Goal: Information Seeking & Learning: Learn about a topic

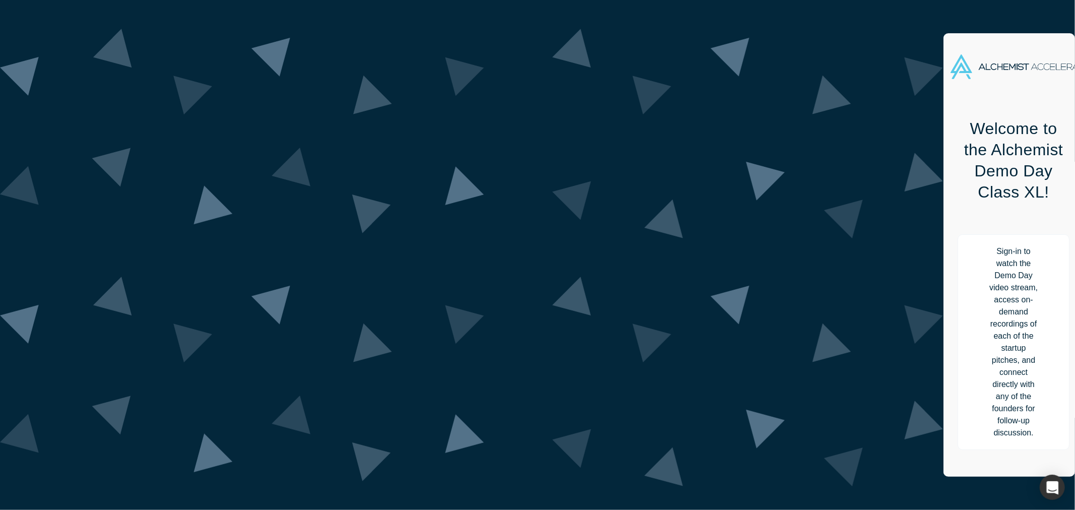
click at [960, 480] on button "Attend Demo Day" at bounding box center [1013, 491] width 107 height 23
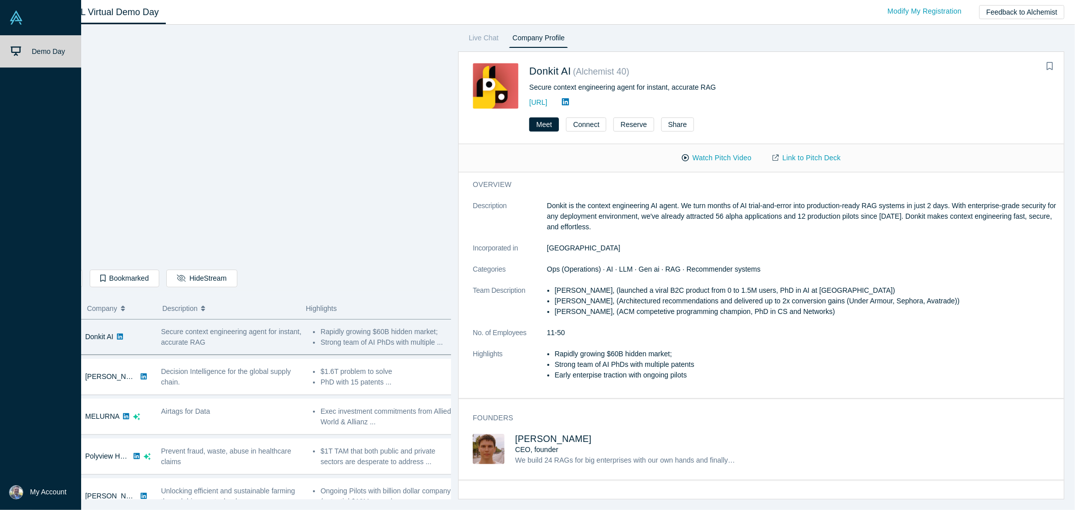
click at [13, 18] on img at bounding box center [16, 18] width 14 height 14
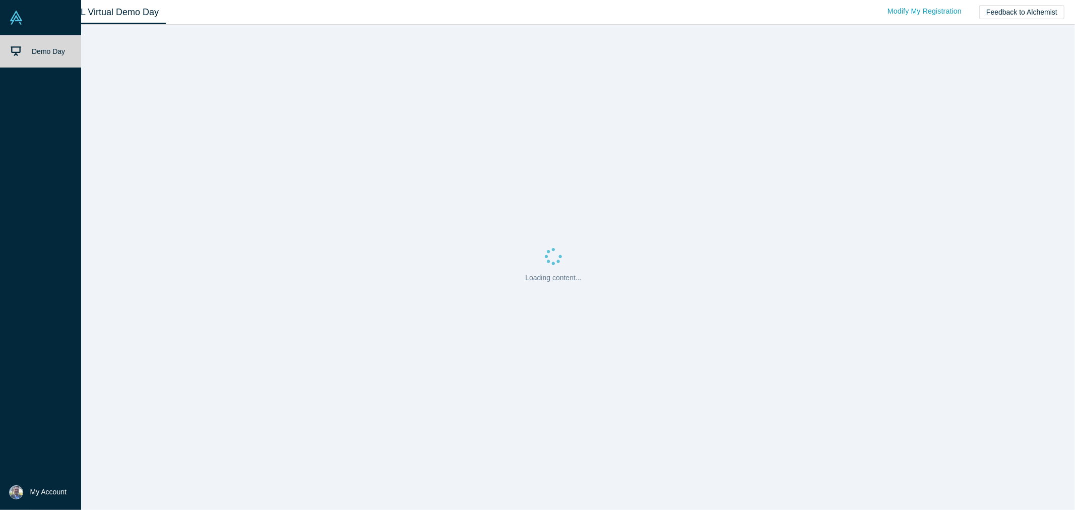
click at [33, 53] on span "Demo Day" at bounding box center [48, 51] width 33 height 8
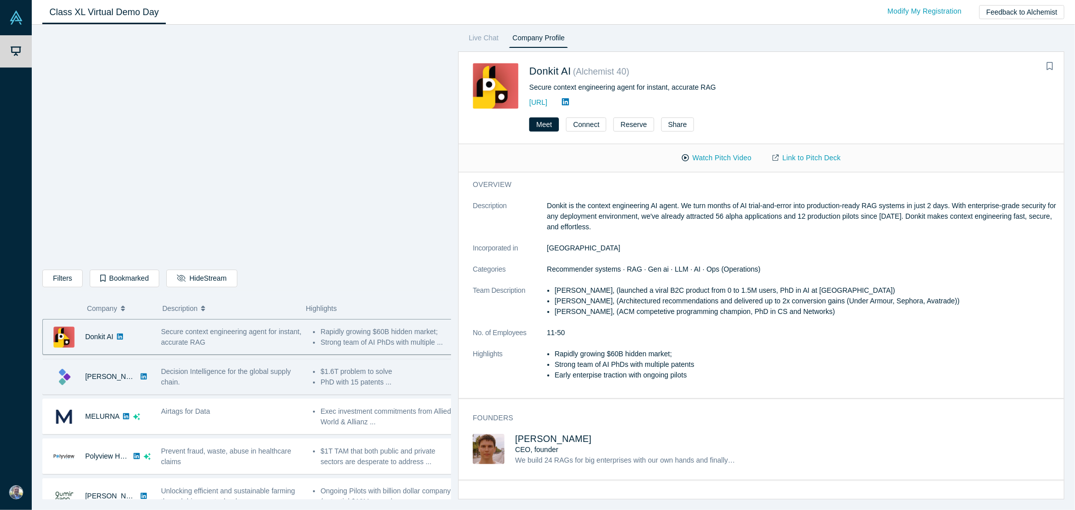
click at [88, 381] on div "[PERSON_NAME]" at bounding box center [111, 376] width 52 height 35
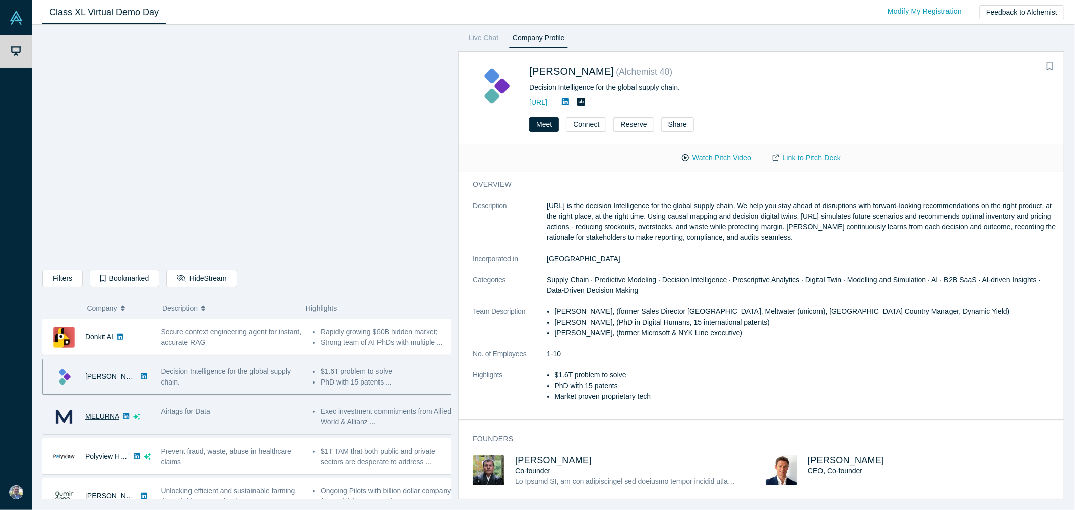
click at [89, 416] on link "MELURNA" at bounding box center [102, 416] width 34 height 8
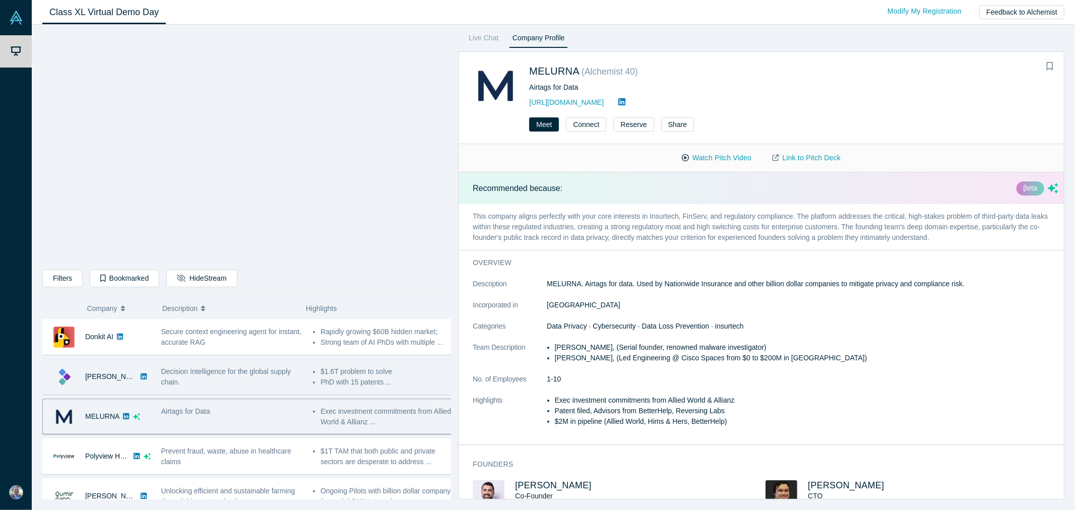
click at [210, 374] on span "Decision Intelligence for the global supply chain." at bounding box center [226, 376] width 130 height 19
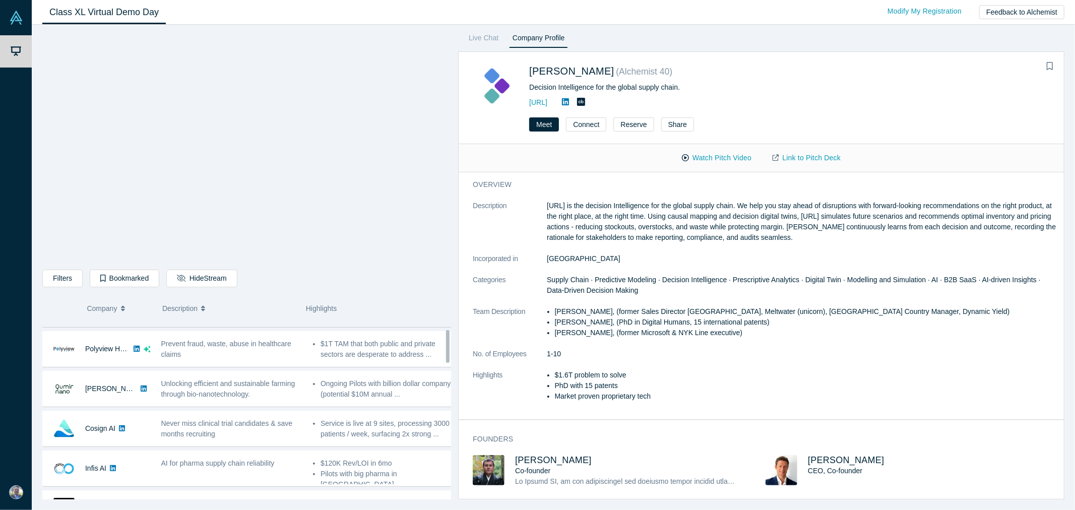
scroll to position [112, 0]
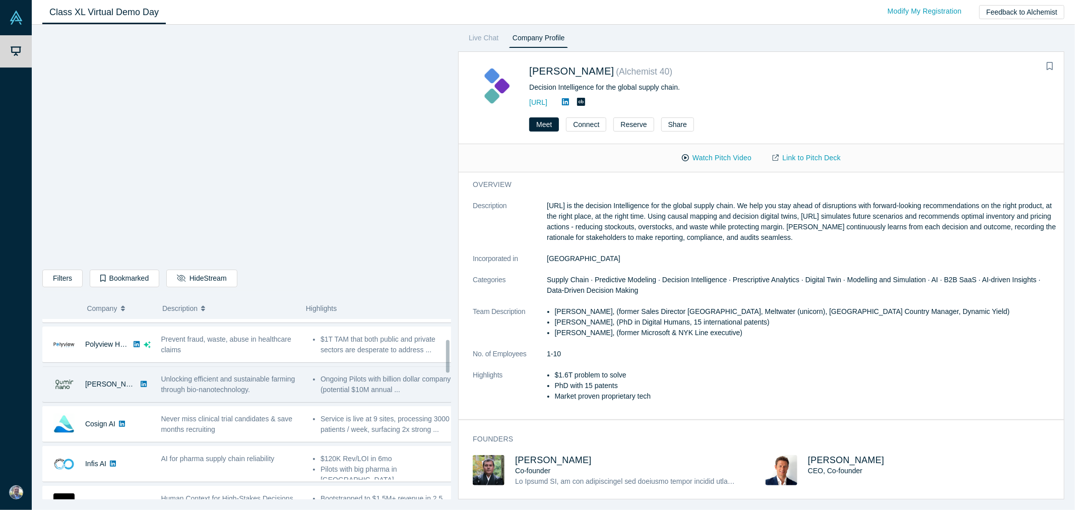
click at [210, 385] on span "Unlocking efficient and sustainable farming through bio-nanotechnology." at bounding box center [228, 384] width 134 height 19
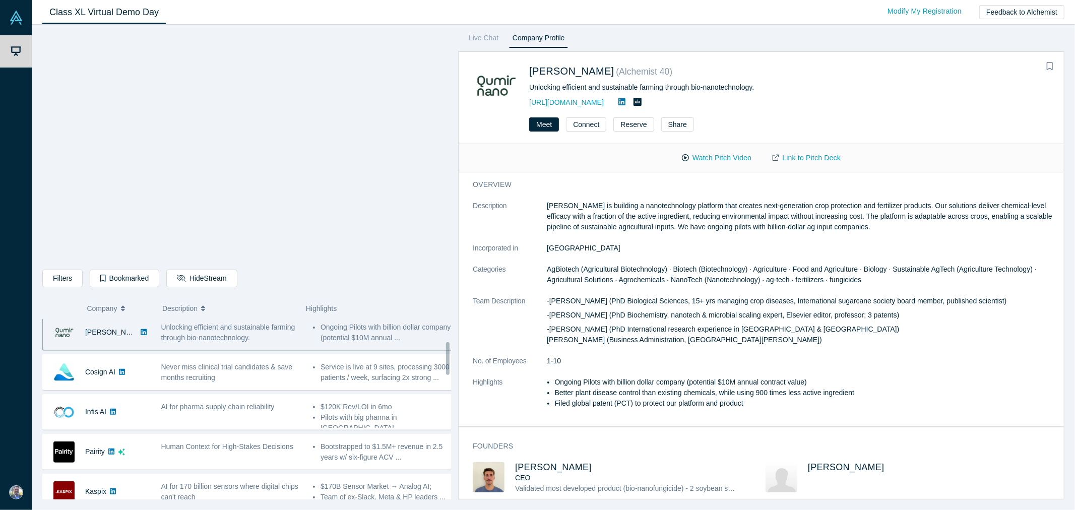
scroll to position [168, 0]
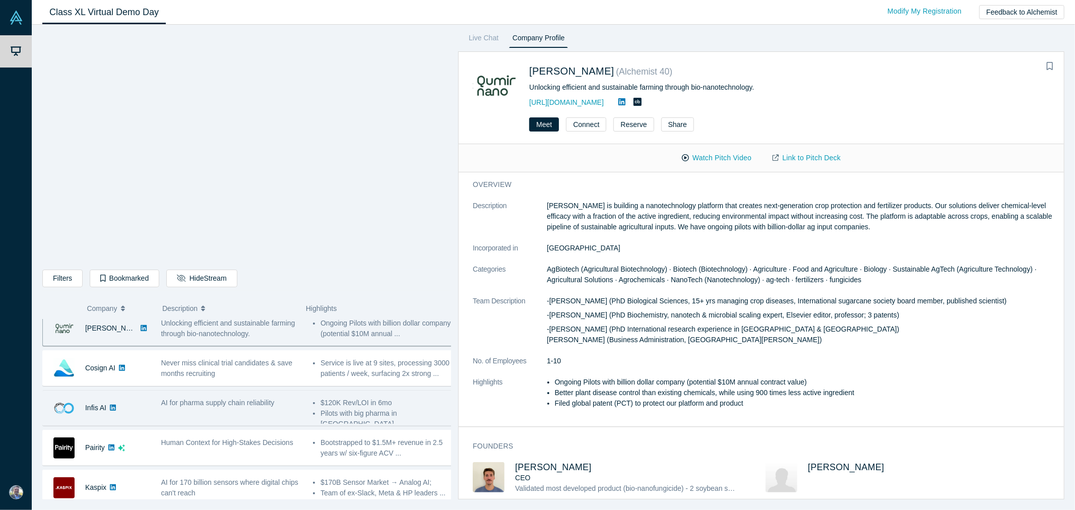
click at [210, 409] on div "AI for pharma supply chain reliability" at bounding box center [232, 408] width 152 height 32
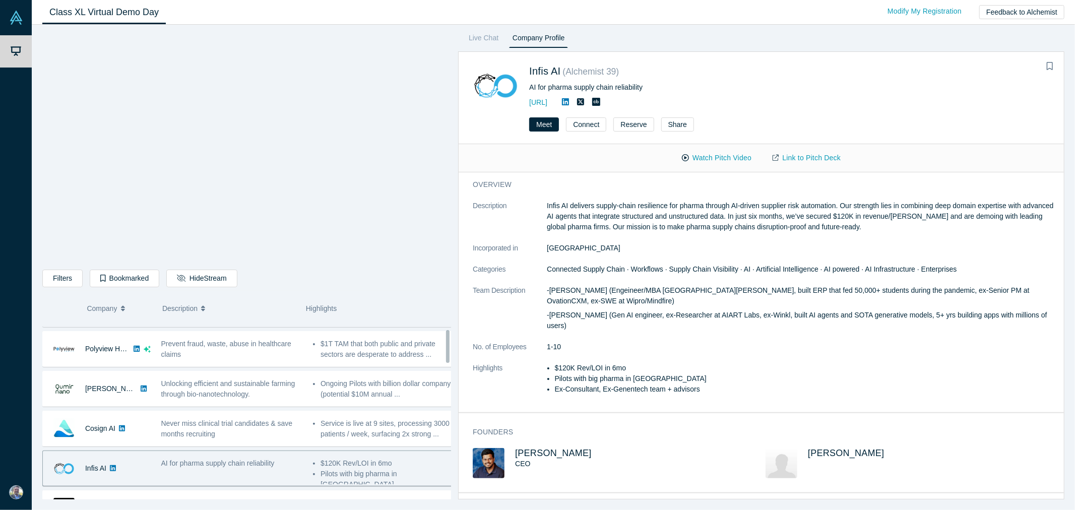
scroll to position [112, 0]
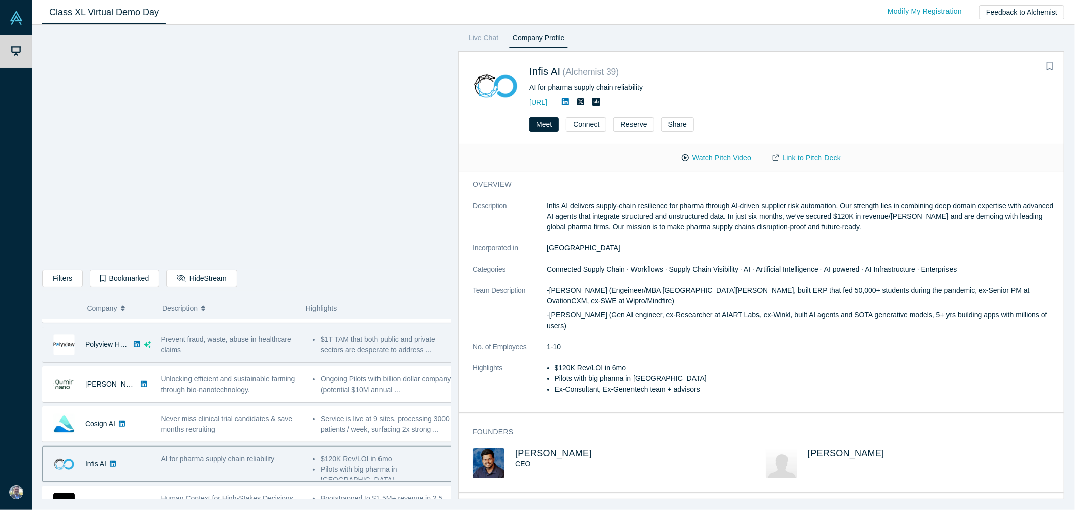
click at [221, 350] on div "Prevent fraud, waste, abuse in healthcare claims" at bounding box center [231, 344] width 141 height 21
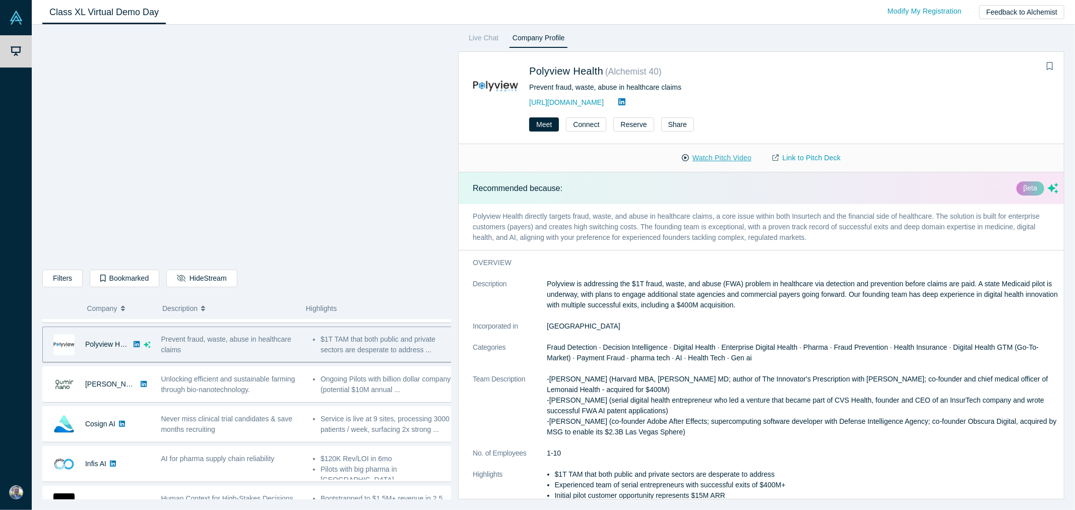
click at [707, 158] on button "Watch Pitch Video" at bounding box center [716, 158] width 91 height 18
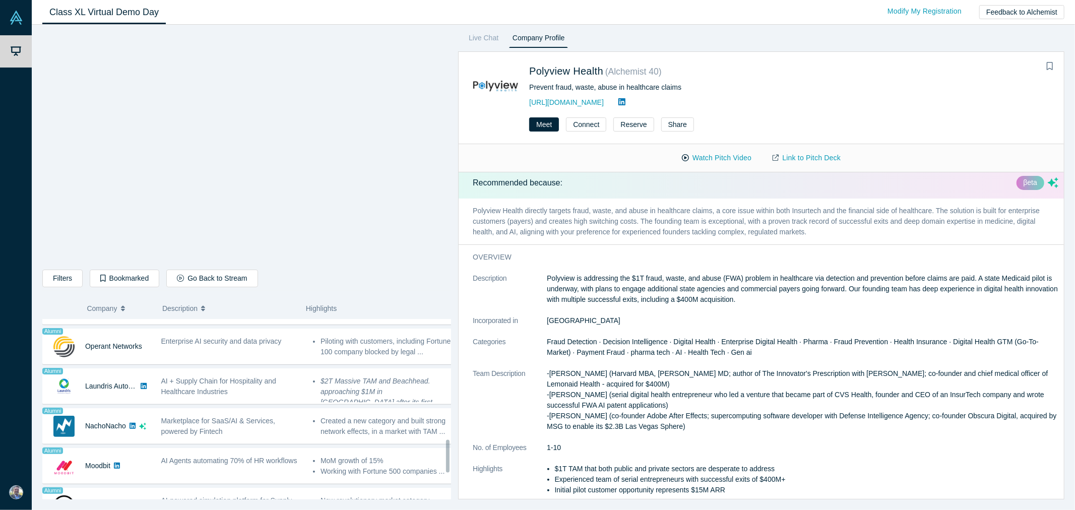
scroll to position [672, 0]
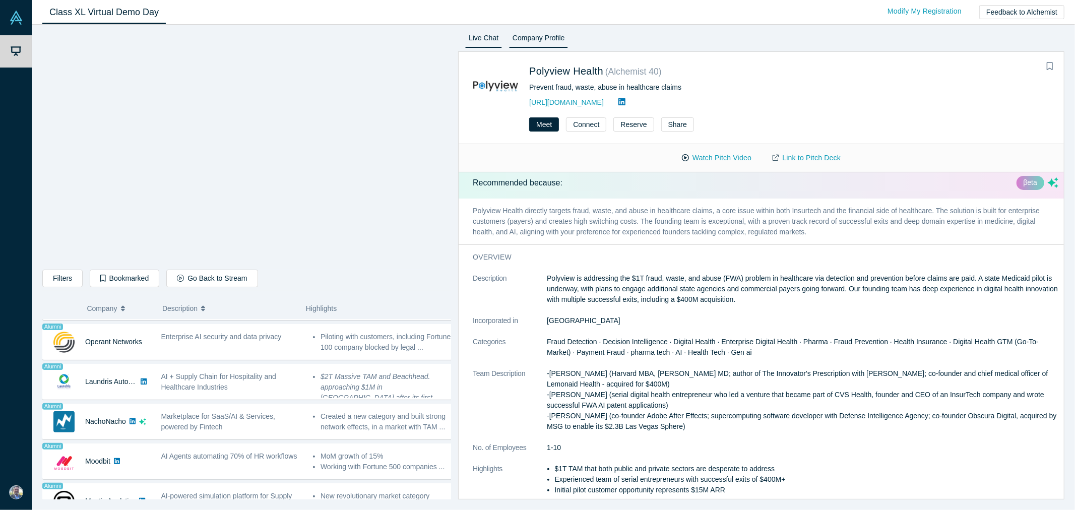
click at [474, 36] on link "Live Chat" at bounding box center [483, 40] width 37 height 16
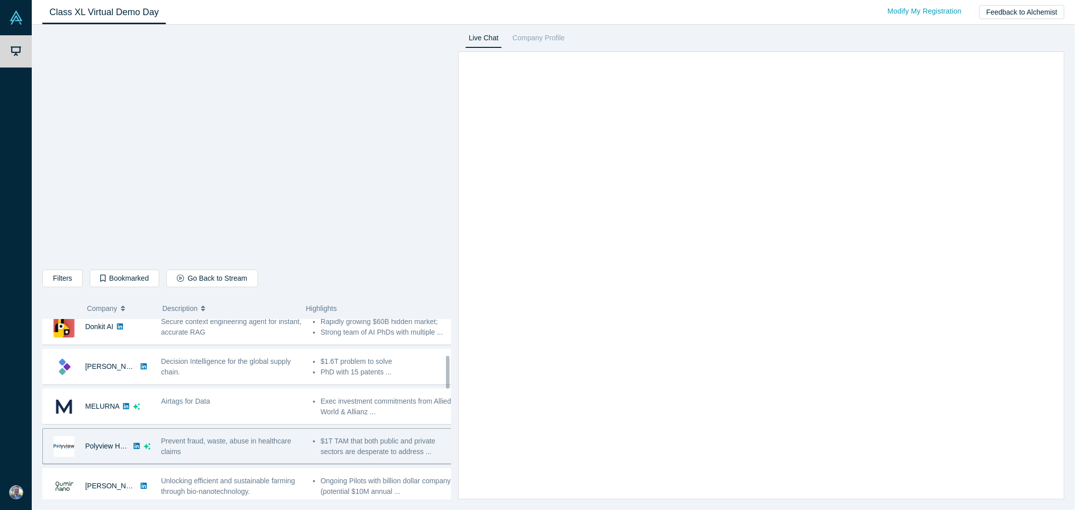
scroll to position [0, 0]
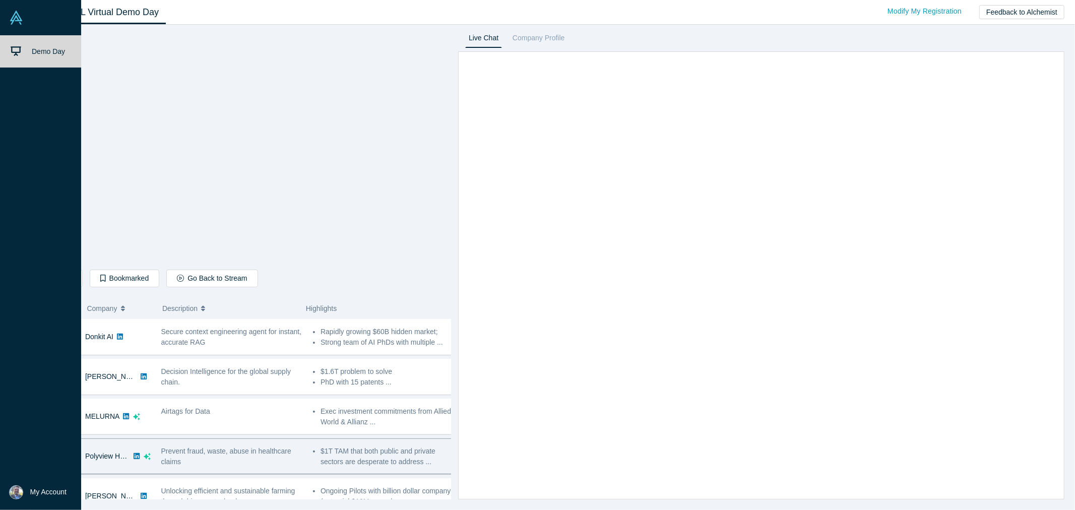
click at [24, 49] on link "Demo Day" at bounding box center [45, 51] width 90 height 32
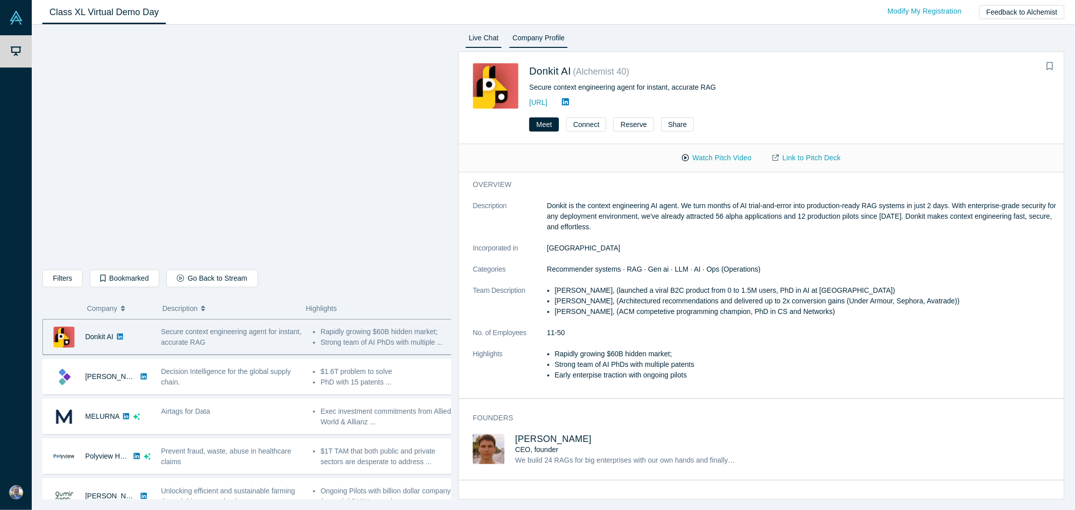
click at [475, 37] on link "Live Chat" at bounding box center [483, 40] width 37 height 16
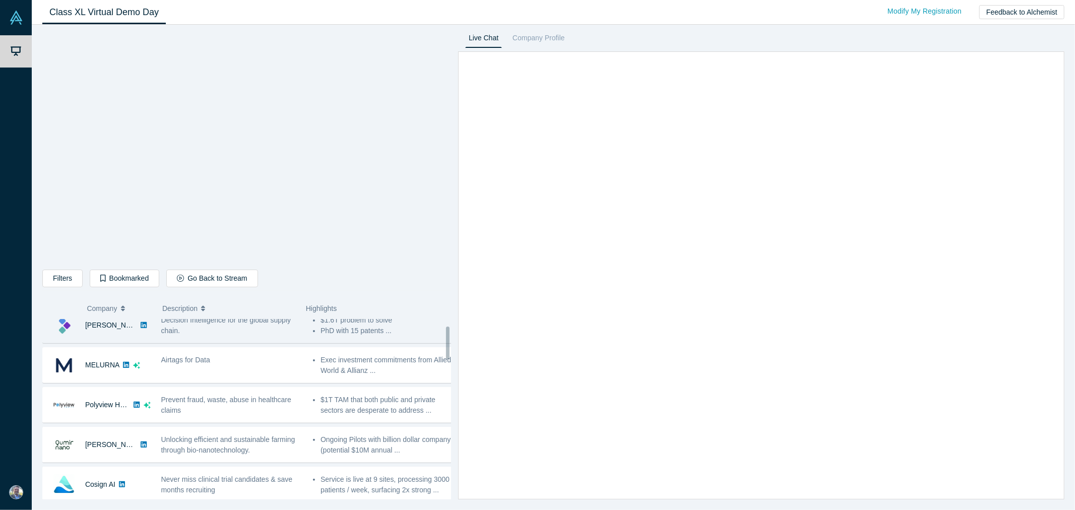
scroll to position [56, 0]
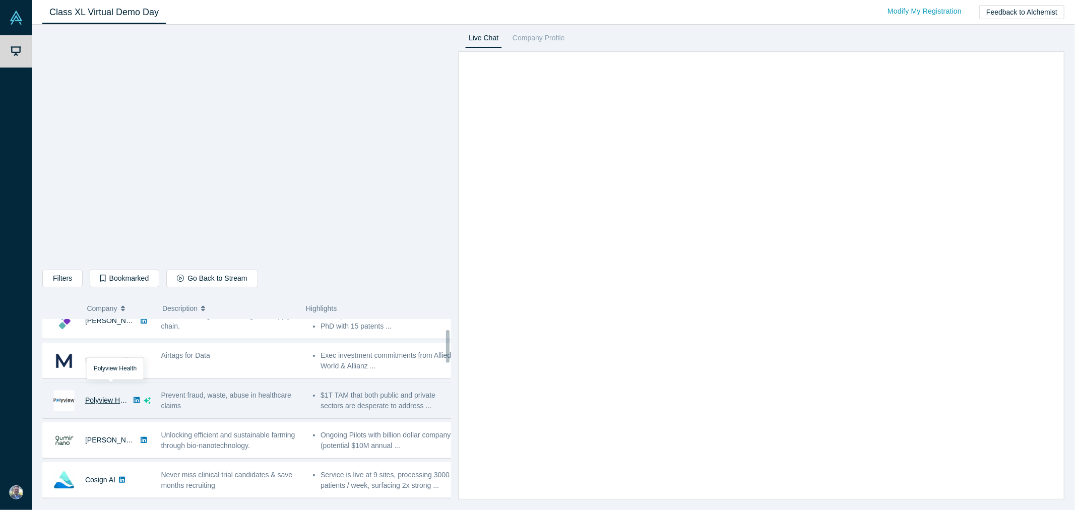
click at [106, 397] on link "Polyview Health" at bounding box center [110, 400] width 50 height 8
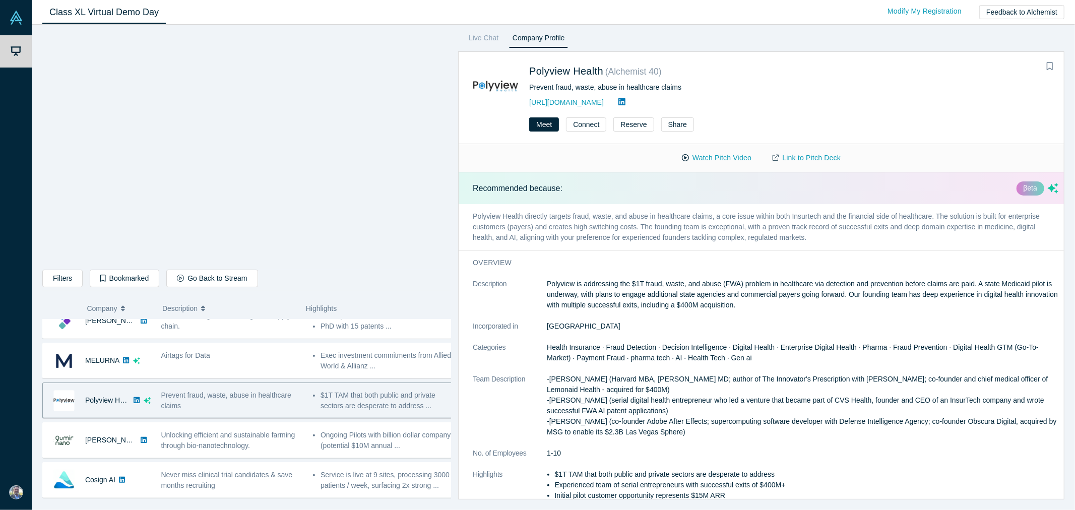
click at [200, 399] on span "Prevent fraud, waste, abuse in healthcare claims" at bounding box center [226, 400] width 130 height 19
click at [487, 36] on link "Live Chat" at bounding box center [483, 40] width 37 height 16
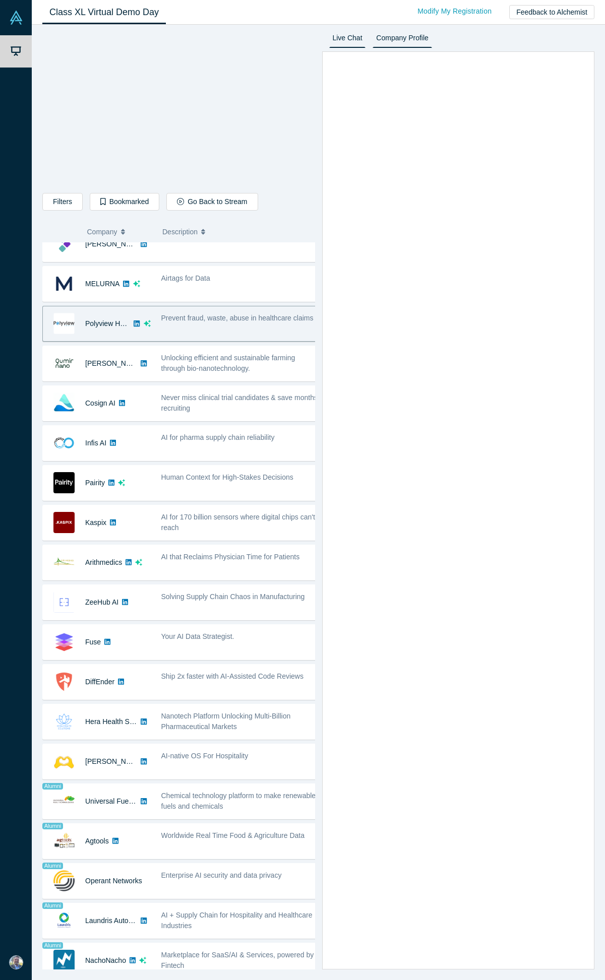
click at [410, 34] on link "Company Profile" at bounding box center [401, 40] width 59 height 16
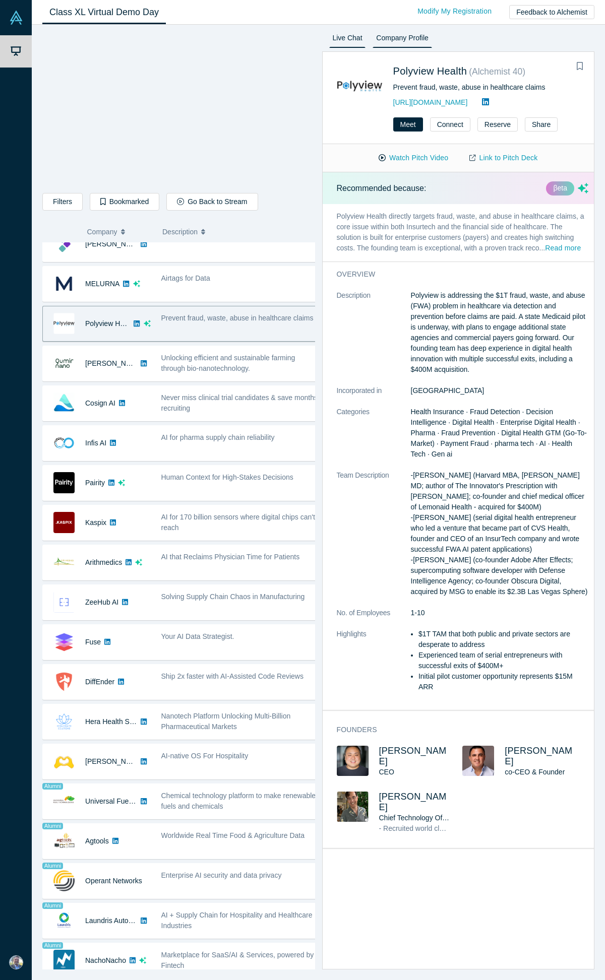
click at [338, 36] on link "Live Chat" at bounding box center [347, 40] width 37 height 16
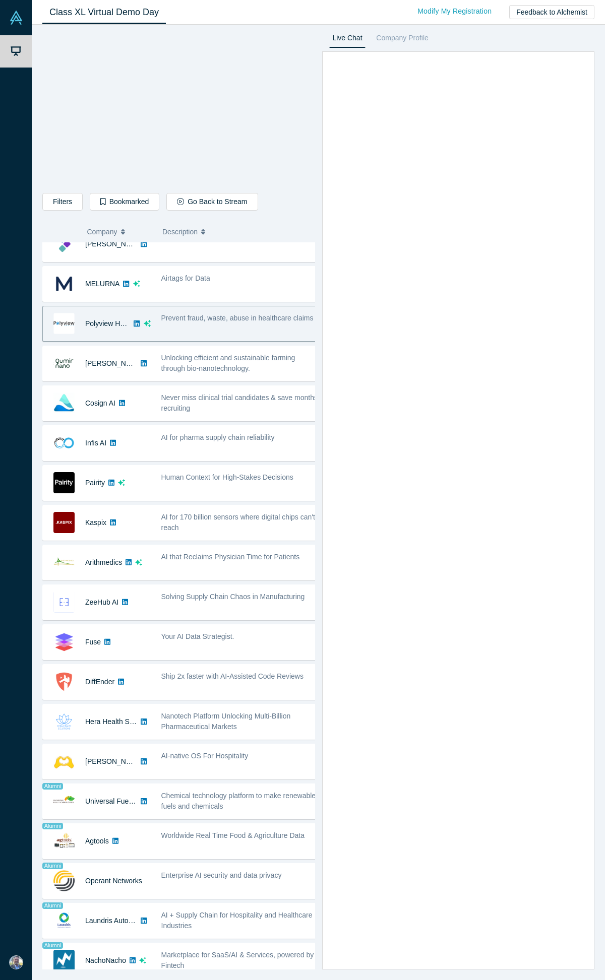
click at [343, 34] on link "Live Chat" at bounding box center [347, 40] width 37 height 16
click at [463, 33] on div "Live Chat Company Profile Connect Reserve Share Recommended because: βeta Polyv…" at bounding box center [455, 501] width 280 height 938
click at [460, 8] on link "Modify My Registration" at bounding box center [454, 12] width 95 height 18
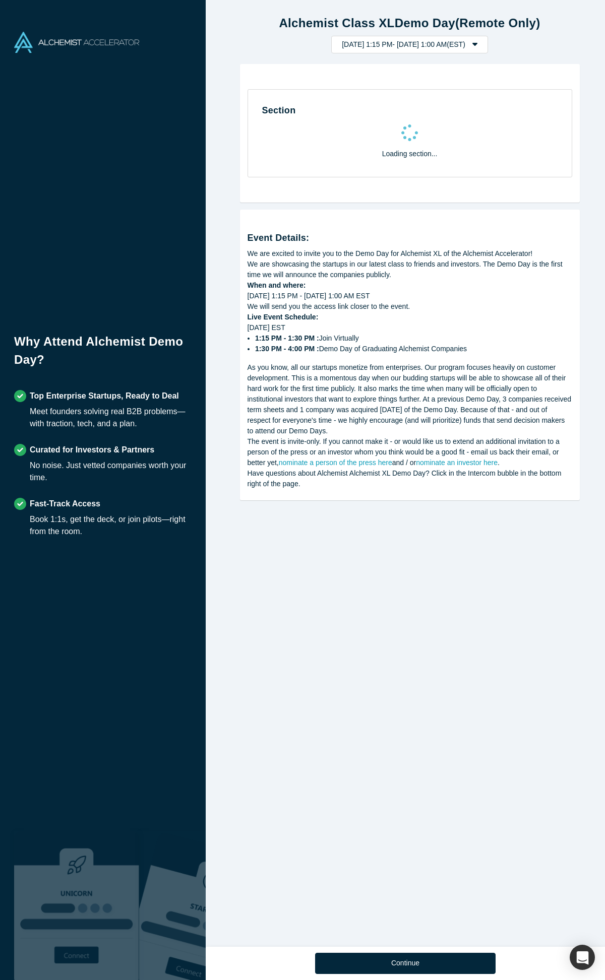
select select "US"
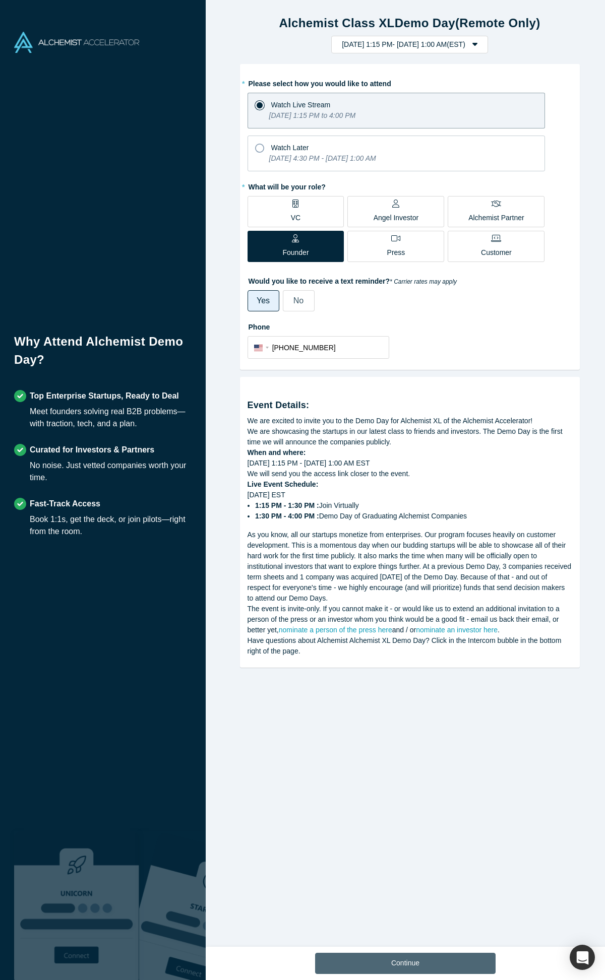
click at [423, 509] on button "Continue" at bounding box center [405, 963] width 180 height 21
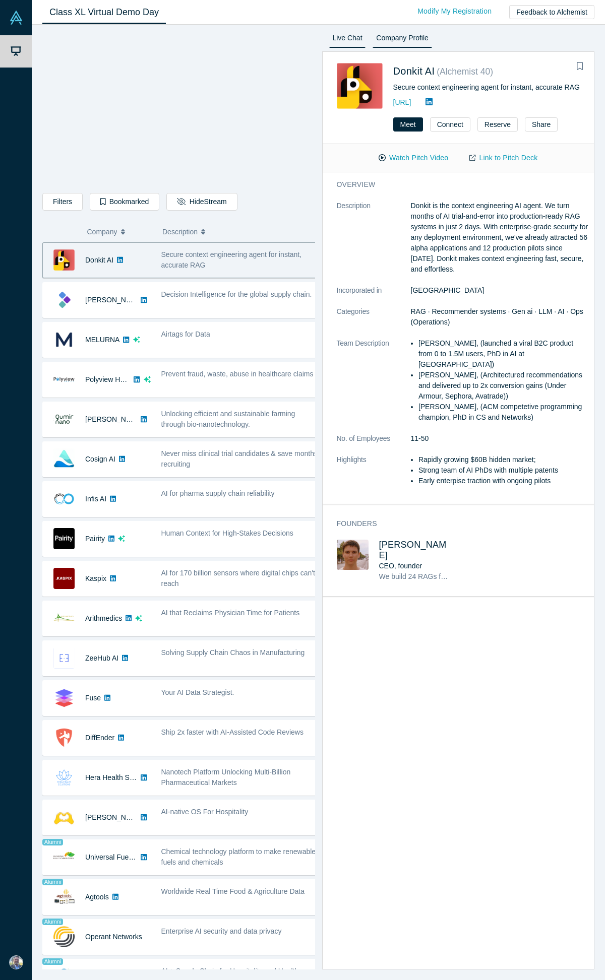
click at [346, 35] on link "Live Chat" at bounding box center [347, 40] width 37 height 16
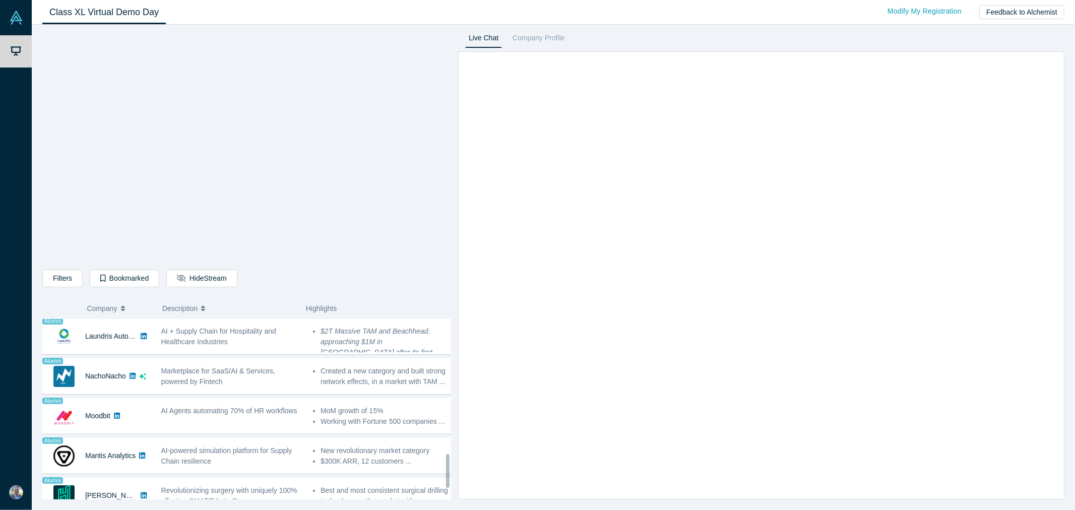
scroll to position [722, 0]
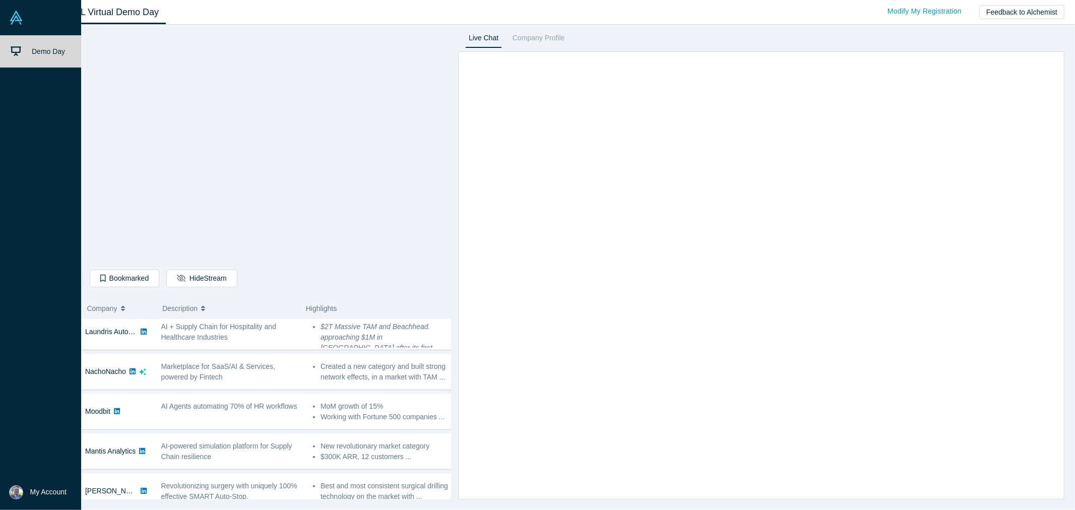
click at [38, 489] on span "My Account" at bounding box center [48, 492] width 36 height 11
click at [69, 462] on link "My Profile" at bounding box center [83, 462] width 84 height 25
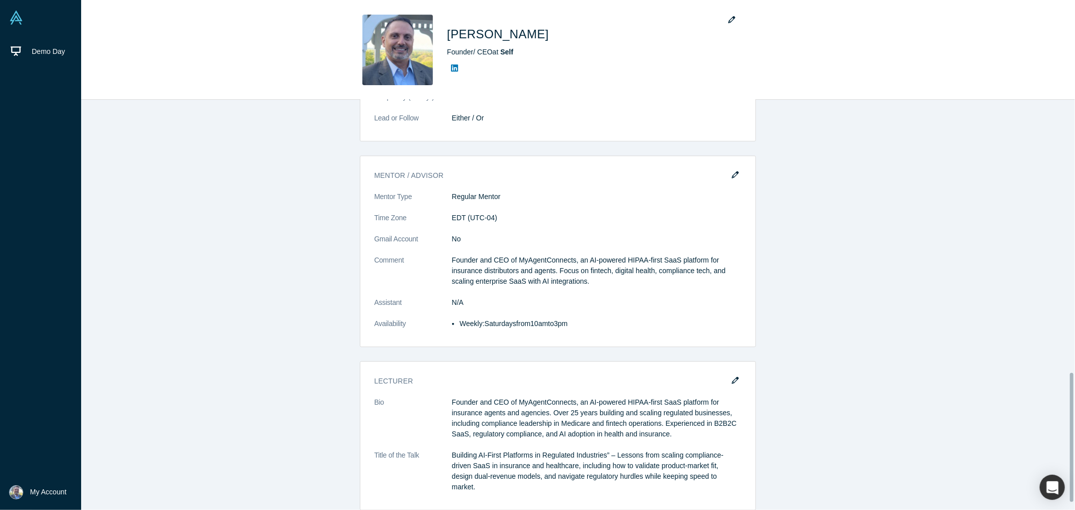
scroll to position [888, 0]
